Goal: Obtain resource: Download file/media

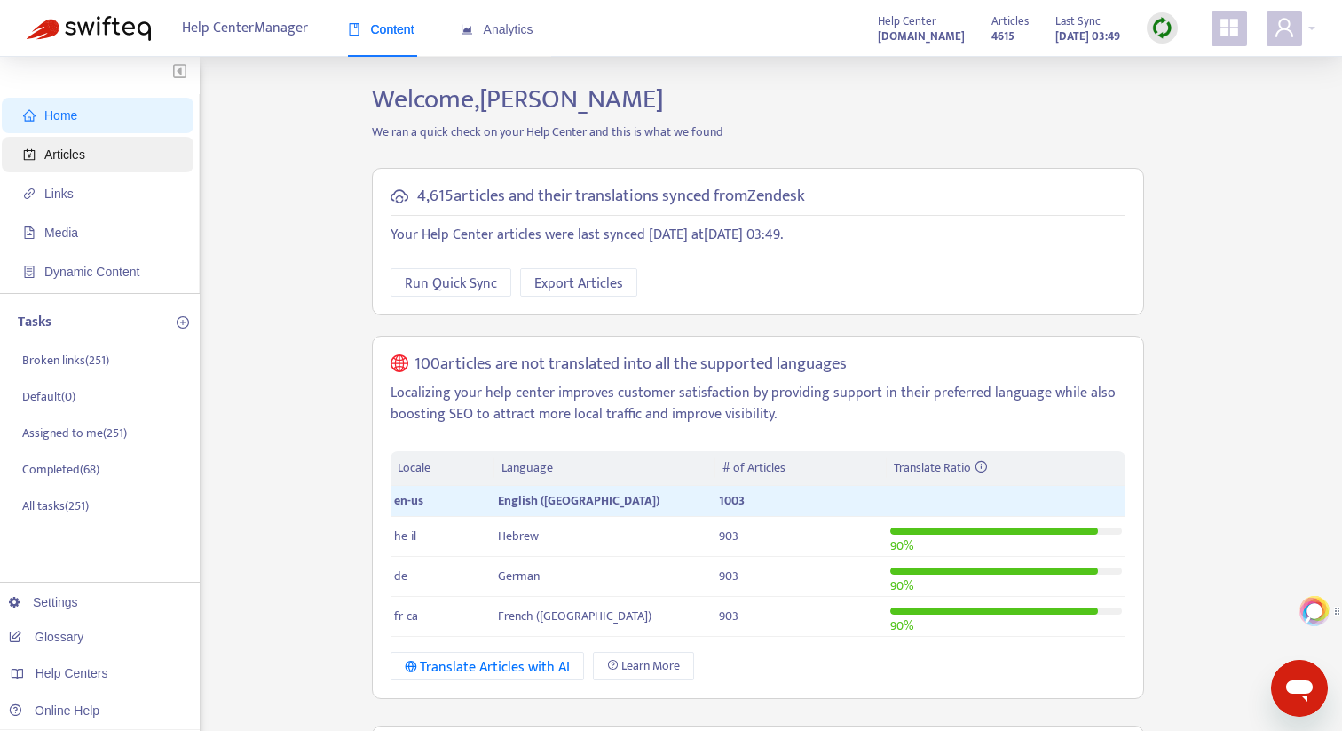
click at [83, 158] on span "Articles" at bounding box center [64, 154] width 41 height 14
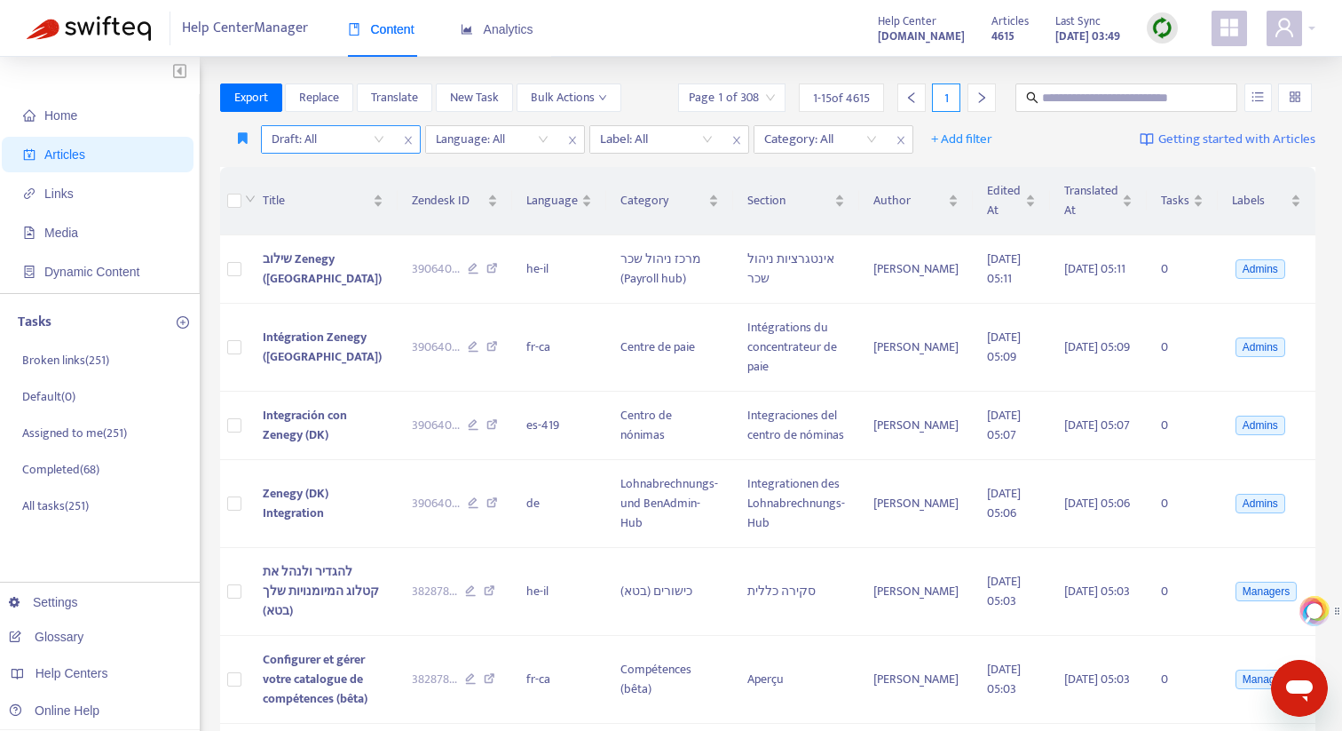
click at [357, 130] on input "search" at bounding box center [328, 139] width 113 height 27
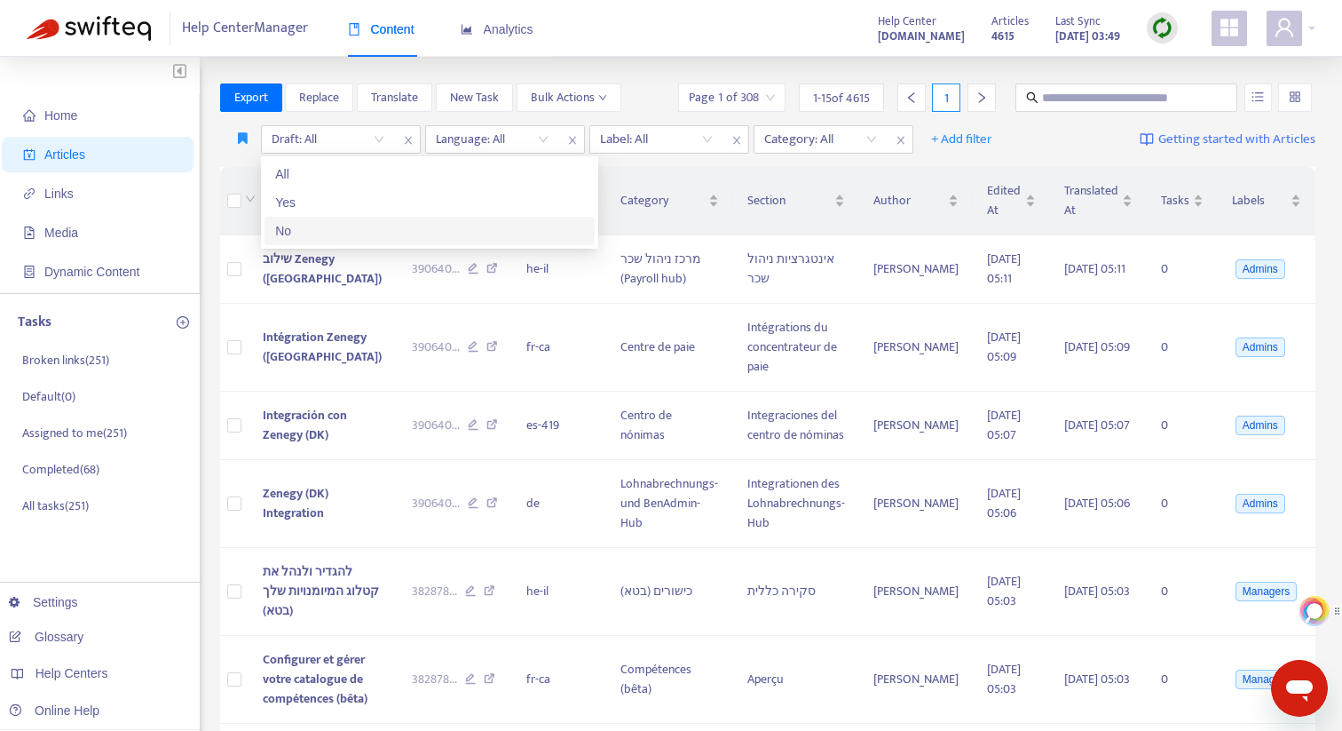
click at [330, 222] on div "No" at bounding box center [429, 231] width 309 height 20
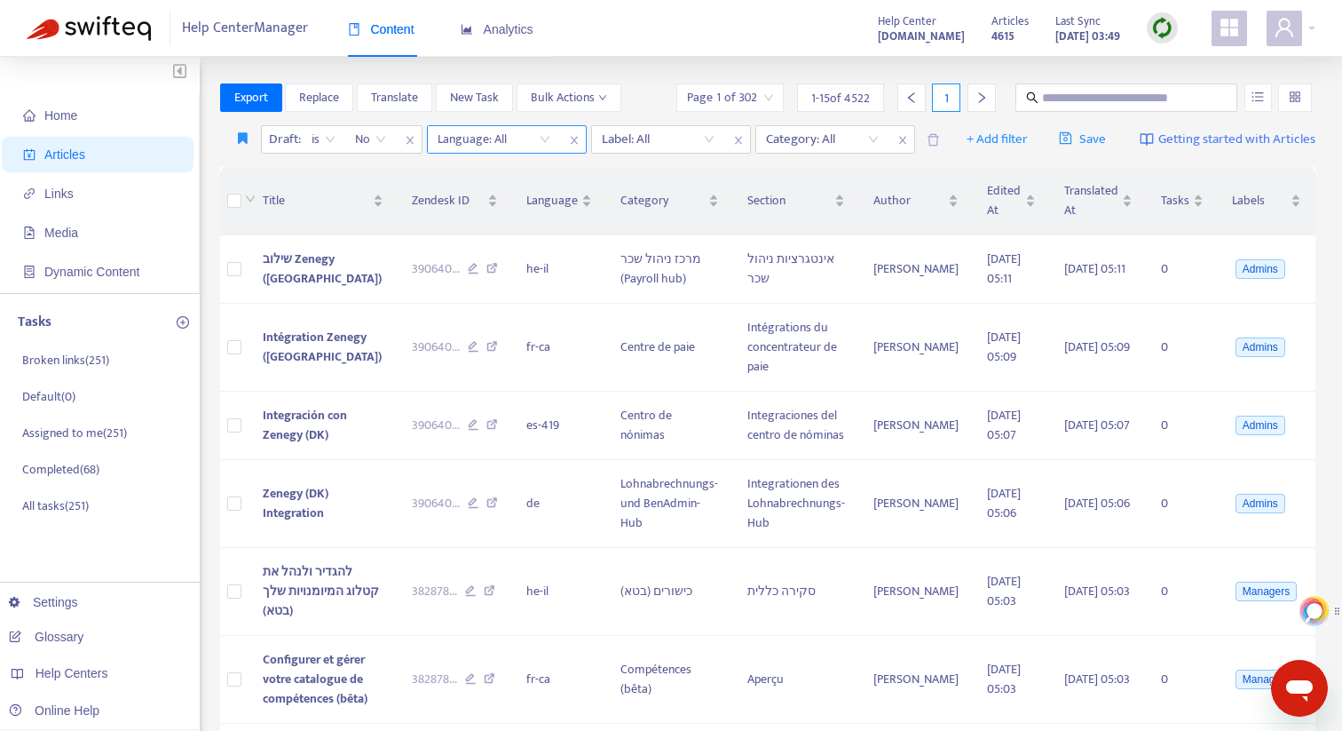
click at [536, 137] on div at bounding box center [484, 139] width 107 height 21
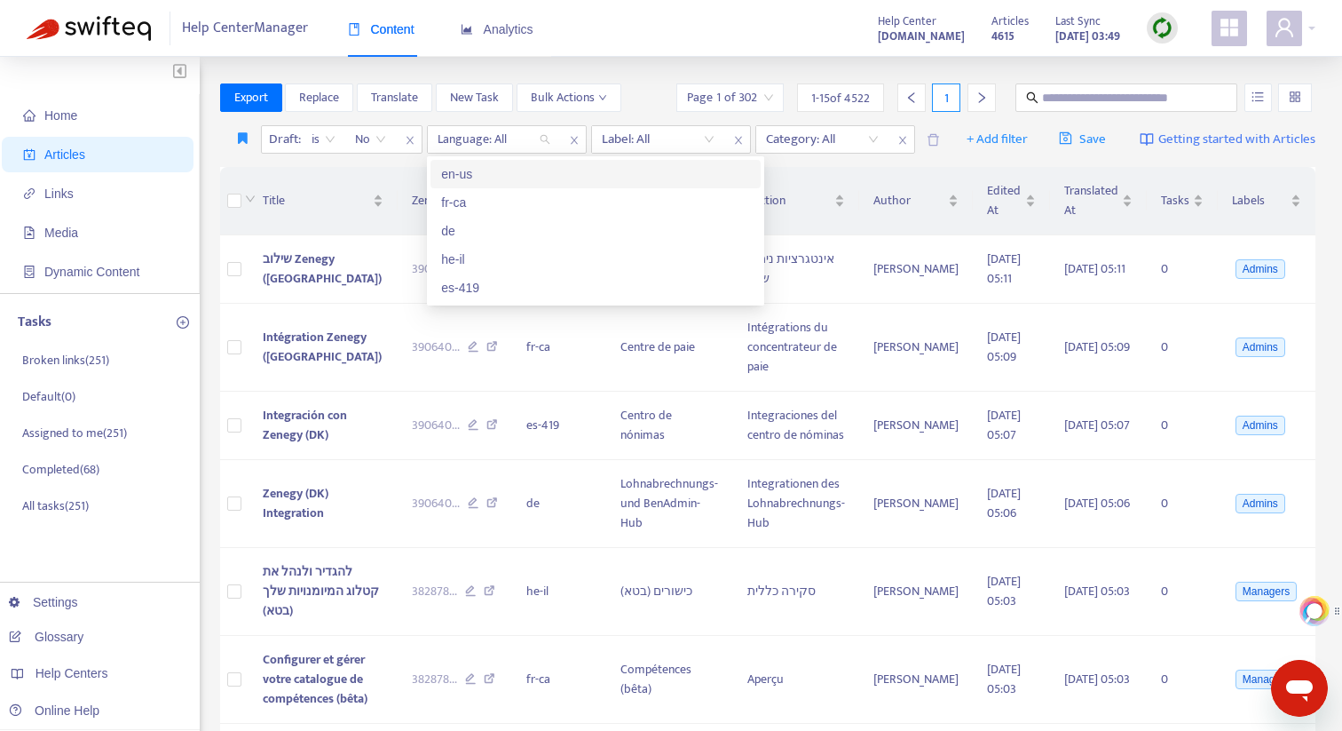
drag, startPoint x: 510, startPoint y: 174, endPoint x: 564, endPoint y: 166, distance: 54.7
click at [510, 174] on div "en-us" at bounding box center [595, 174] width 309 height 20
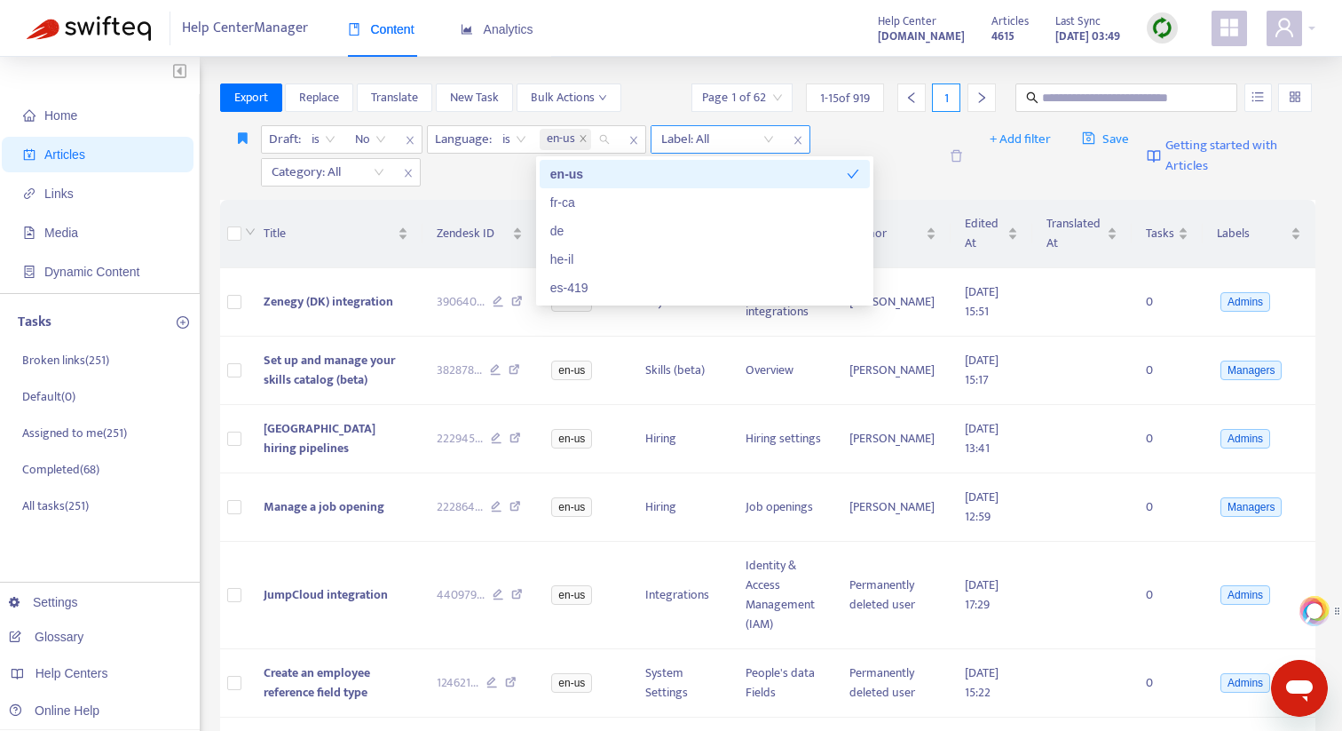
click at [693, 138] on div at bounding box center [708, 139] width 107 height 21
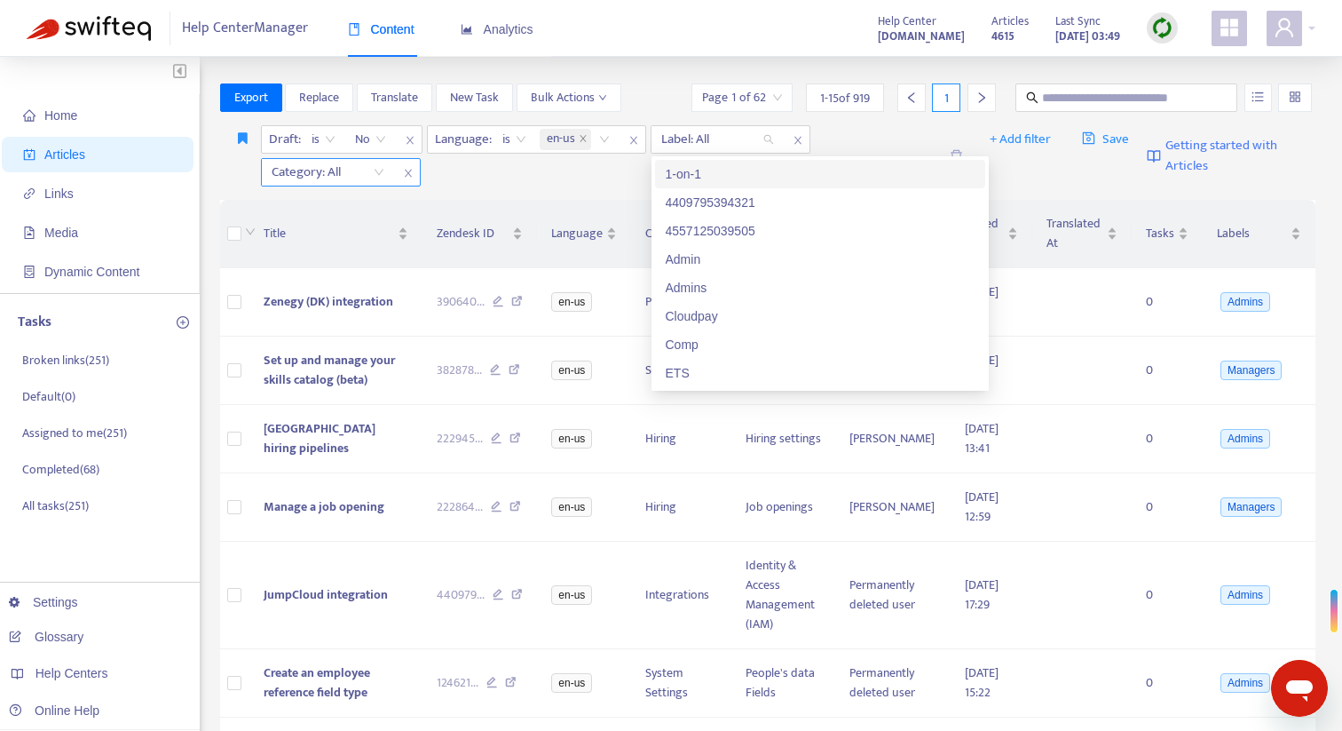
click at [368, 169] on div at bounding box center [318, 172] width 107 height 21
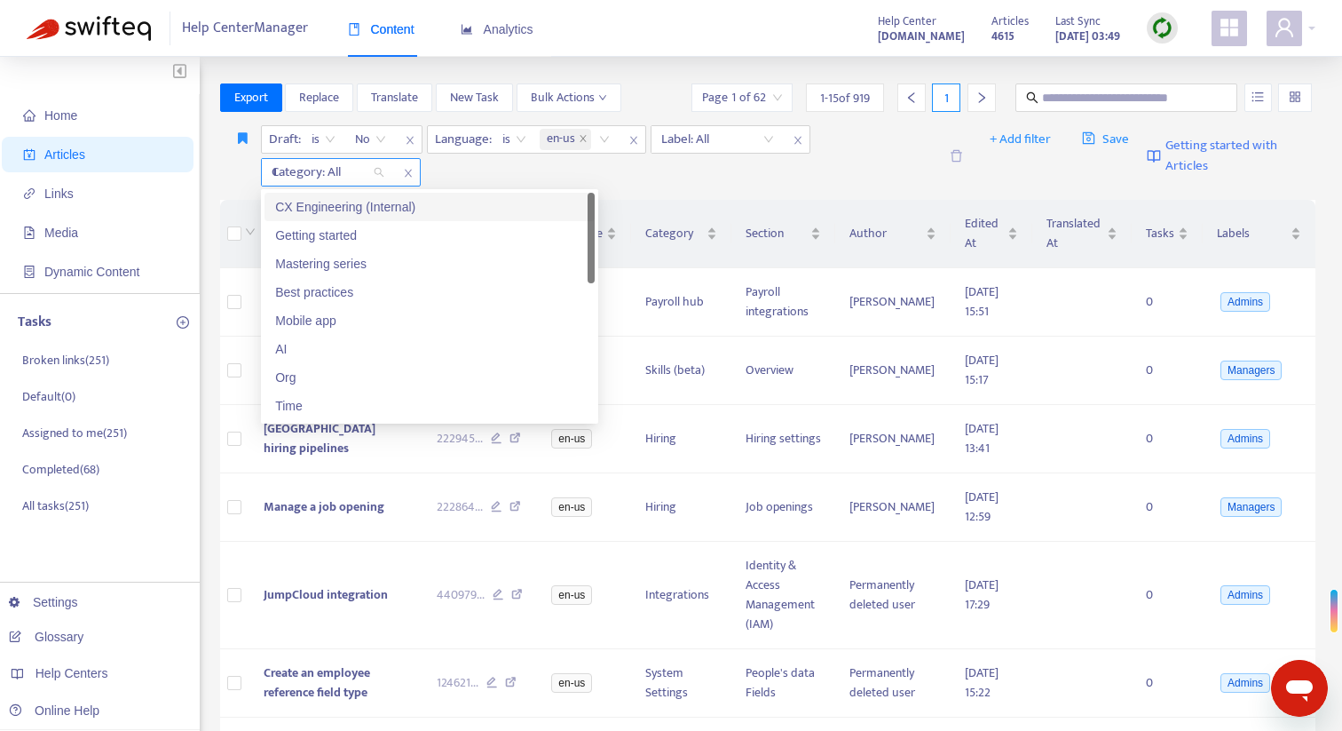
type input "**"
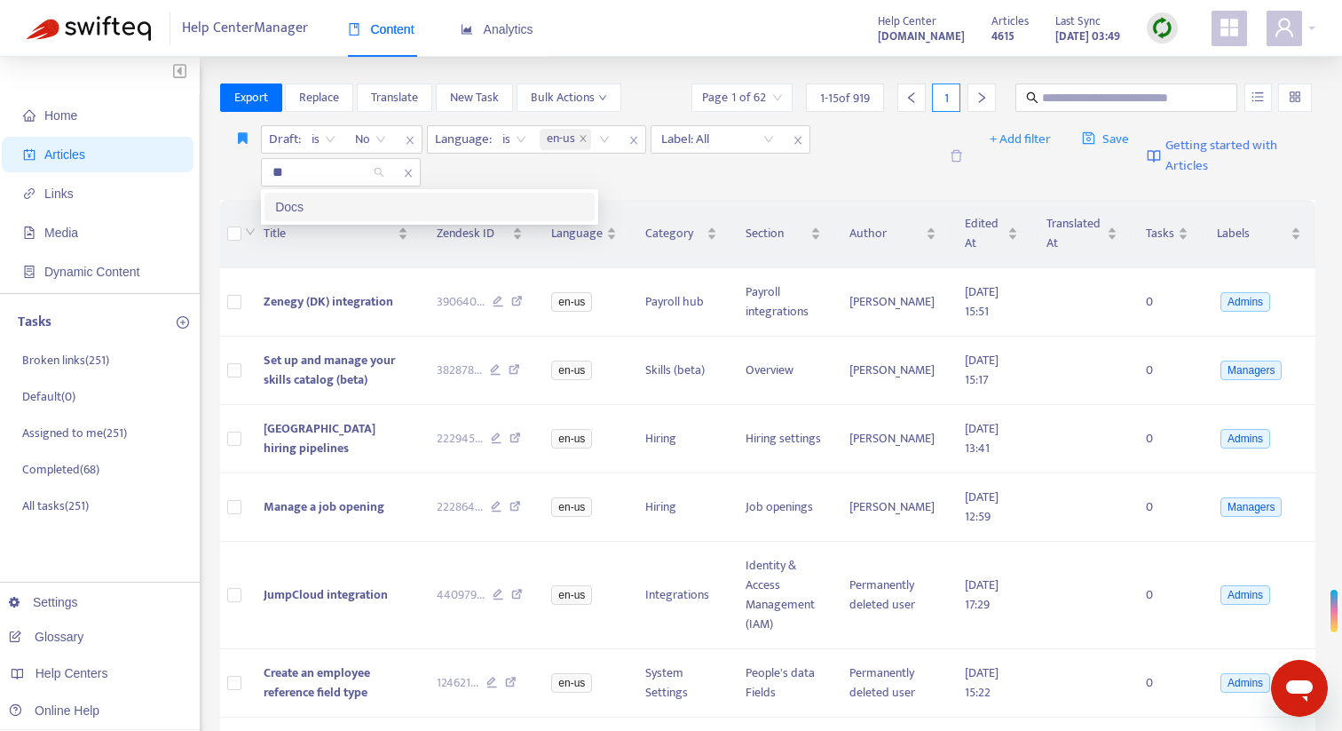
click at [350, 203] on div "Docs" at bounding box center [429, 207] width 309 height 20
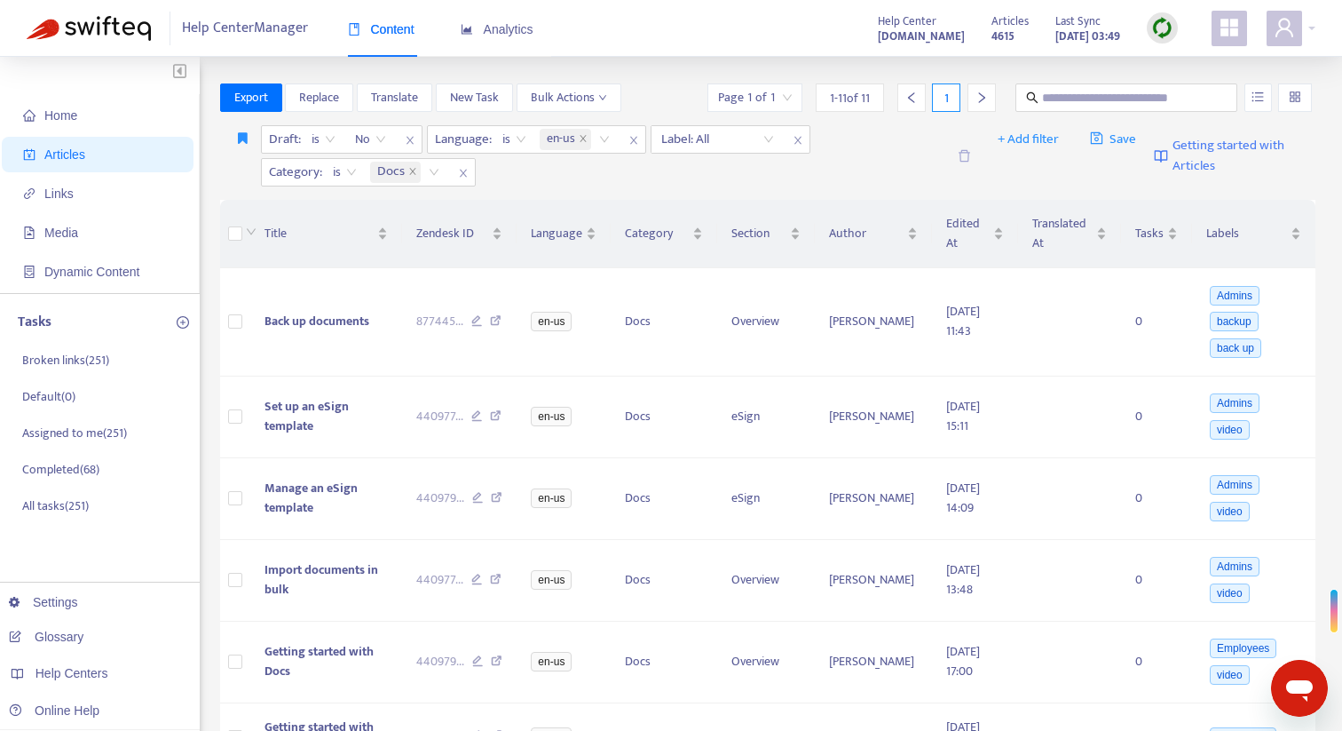
click at [813, 180] on div "Draft : is No Language : is en-us Label: All Category : is Docs" at bounding box center [603, 155] width 685 height 61
click at [265, 101] on span "Export" at bounding box center [251, 98] width 34 height 20
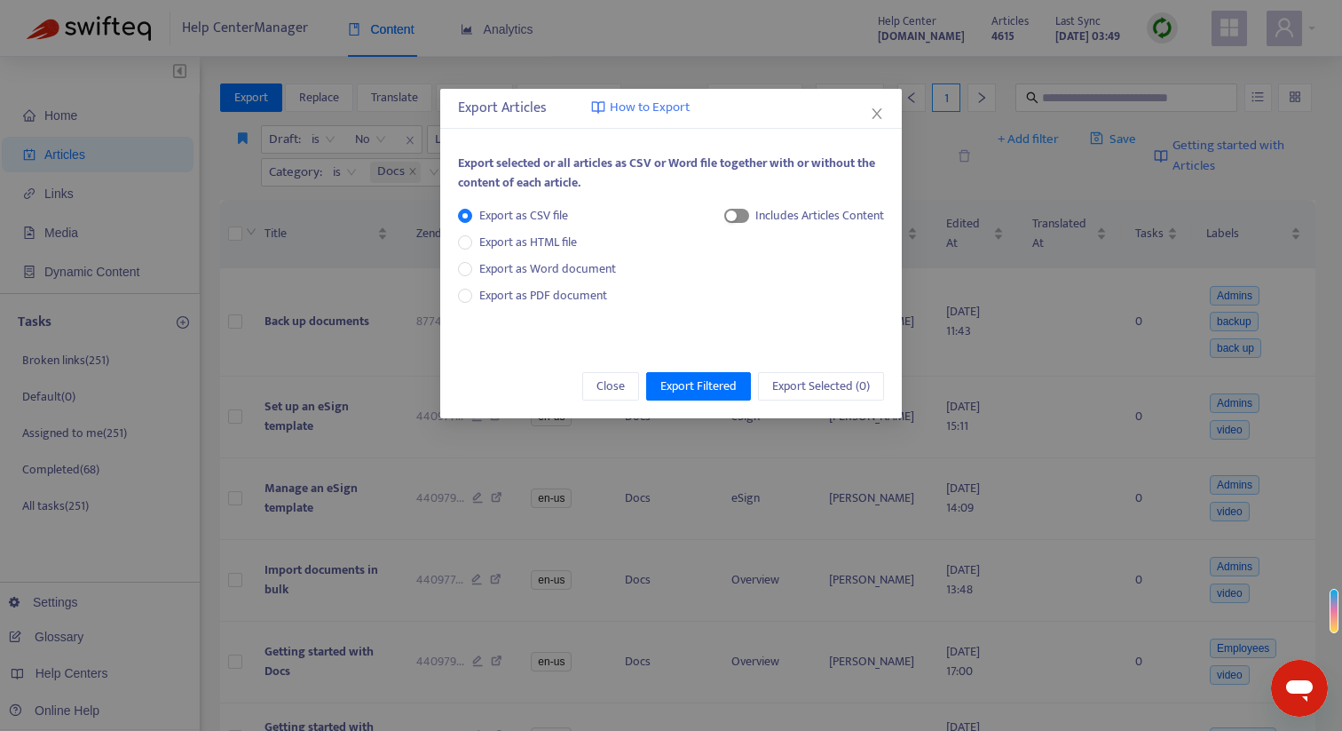
drag, startPoint x: 740, startPoint y: 217, endPoint x: 763, endPoint y: 234, distance: 28.4
click at [741, 217] on span "button" at bounding box center [736, 216] width 25 height 14
click at [781, 280] on span "HTML Content" at bounding box center [802, 275] width 88 height 20
click at [879, 110] on icon "close" at bounding box center [877, 114] width 14 height 14
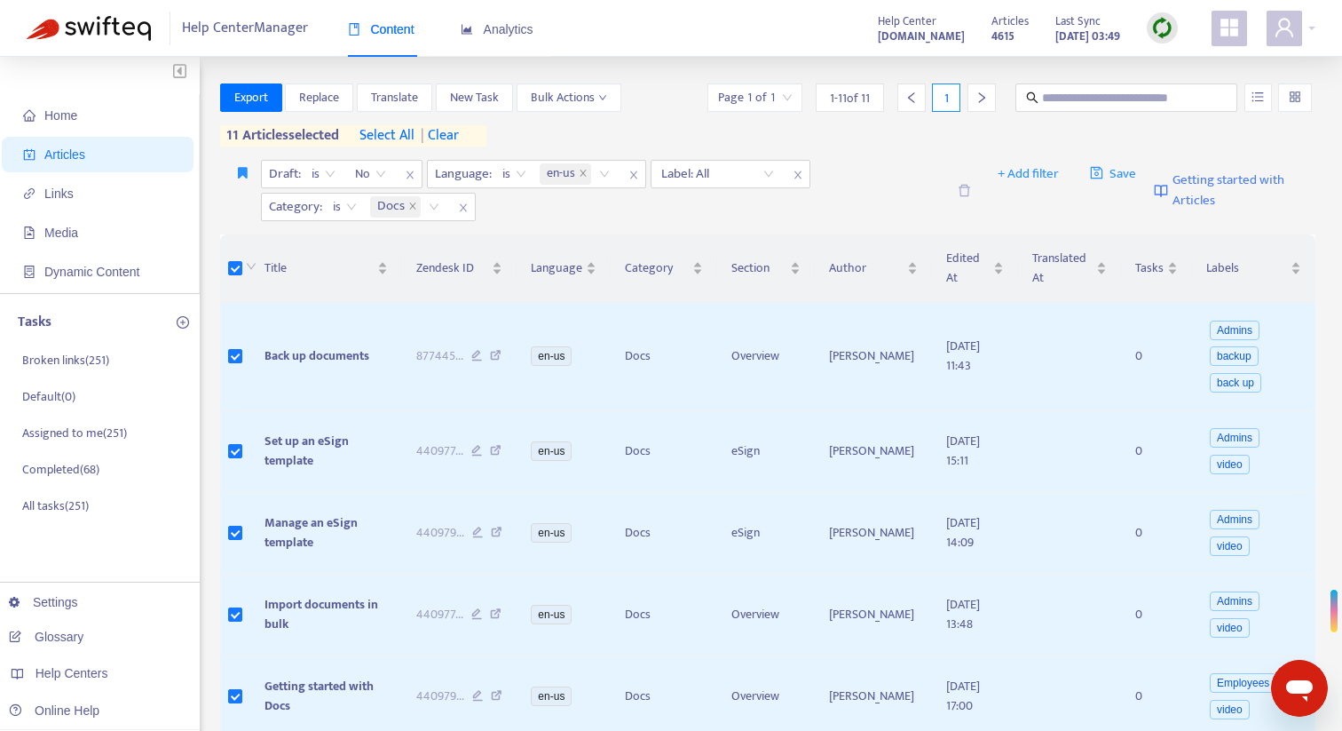
click at [383, 139] on span "select all" at bounding box center [387, 135] width 55 height 21
click at [256, 92] on span "Export" at bounding box center [251, 98] width 34 height 20
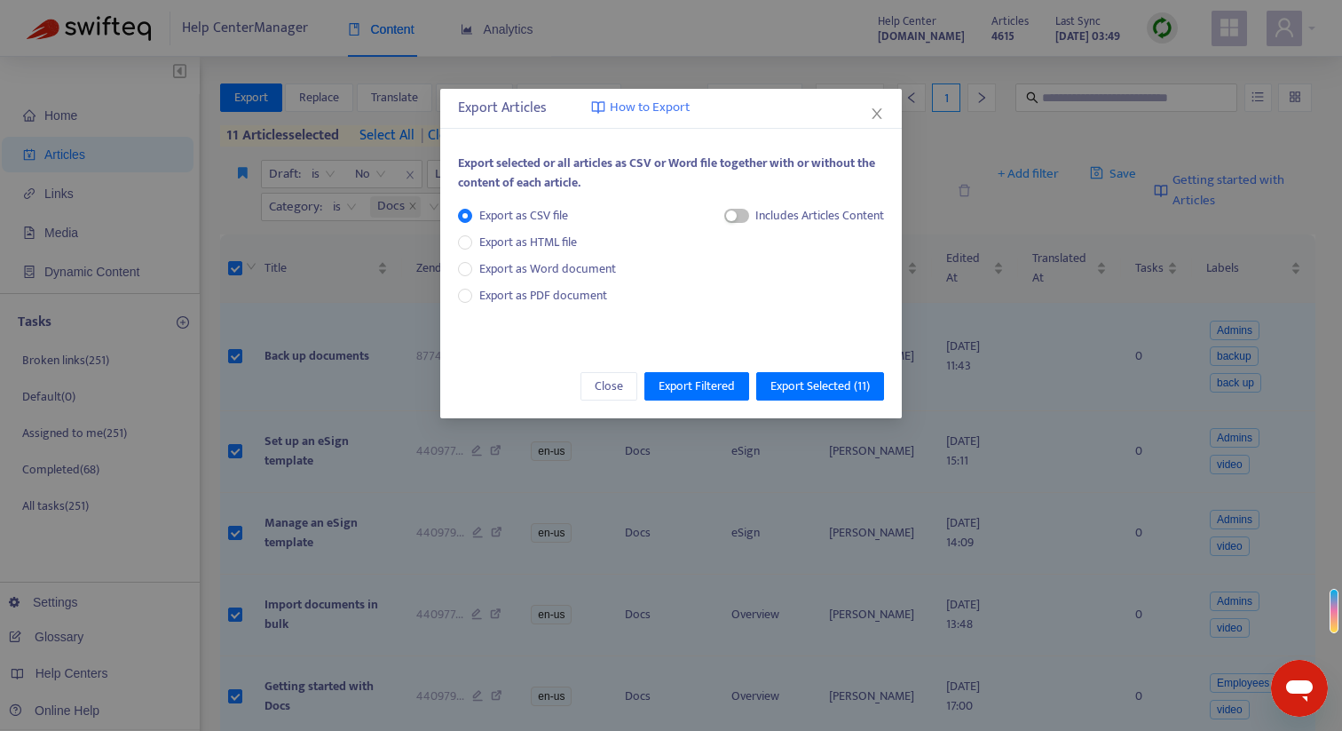
click at [746, 217] on span "button" at bounding box center [736, 216] width 25 height 14
click at [778, 277] on span "HTML Content" at bounding box center [802, 275] width 88 height 20
click at [807, 388] on span "Export Selected ( 11 )" at bounding box center [820, 386] width 99 height 20
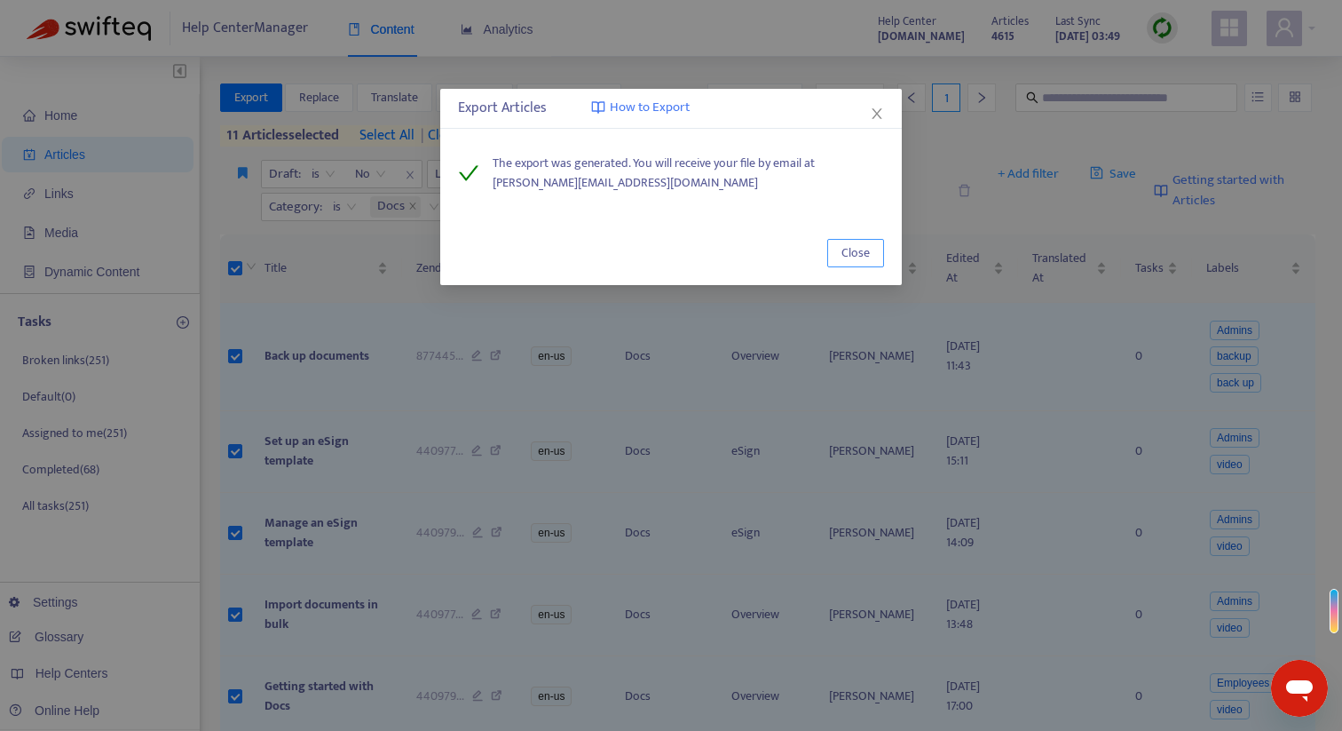
click at [856, 253] on span "Close" at bounding box center [856, 253] width 28 height 20
